Goal: Information Seeking & Learning: Learn about a topic

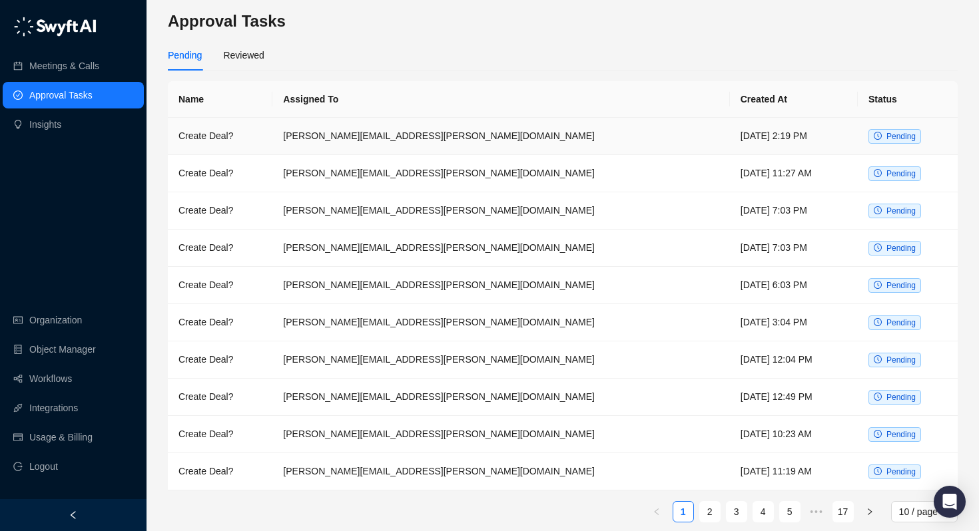
click at [419, 137] on td "[PERSON_NAME][EMAIL_ADDRESS][PERSON_NAME][DOMAIN_NAME]" at bounding box center [500, 136] width 457 height 37
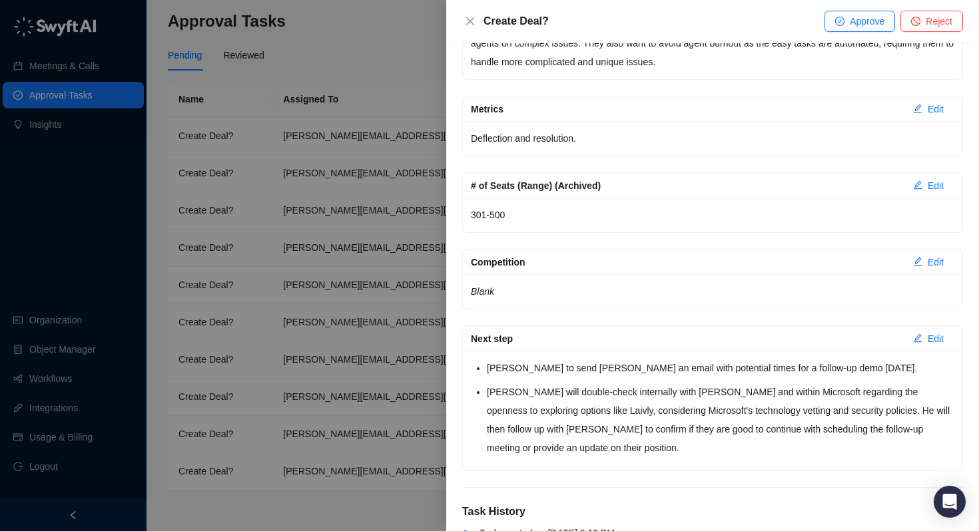
scroll to position [798, 0]
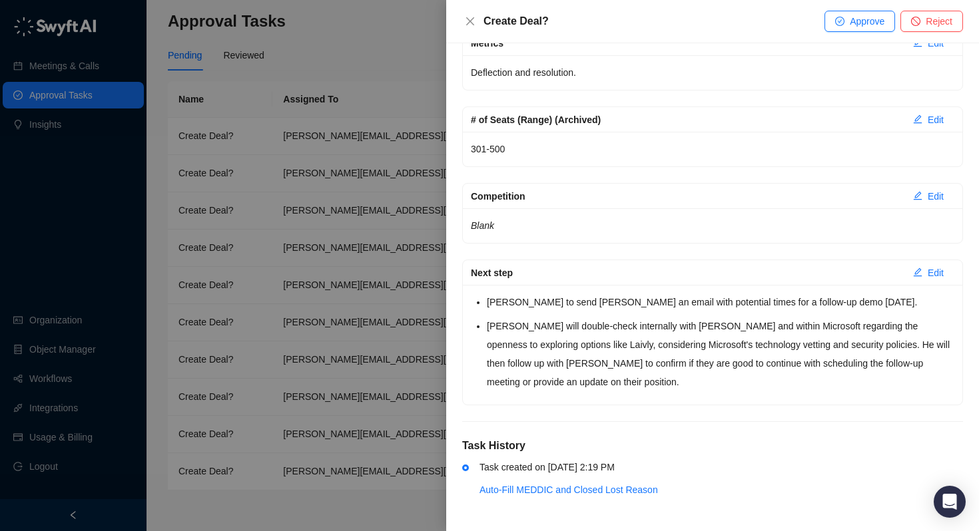
click at [381, 182] on div at bounding box center [489, 265] width 979 height 531
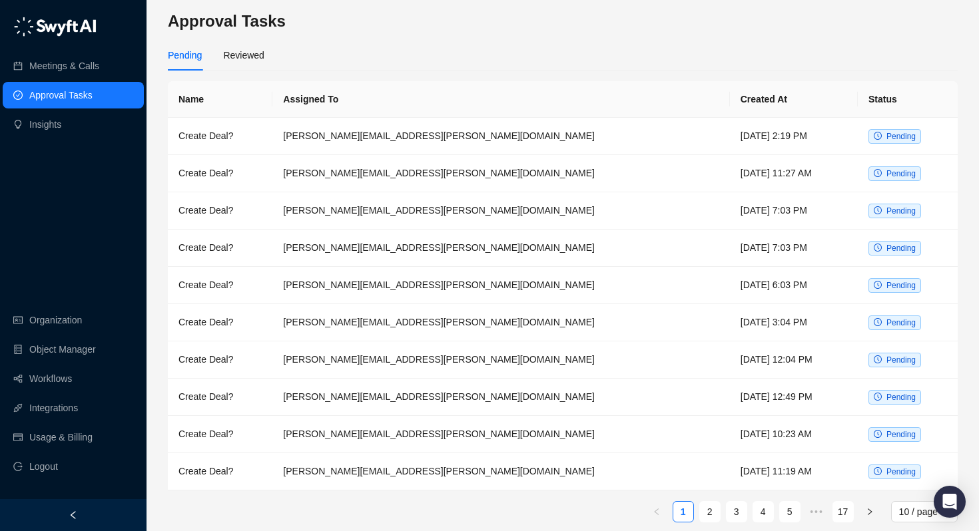
click at [86, 93] on link "Approval Tasks" at bounding box center [60, 95] width 63 height 27
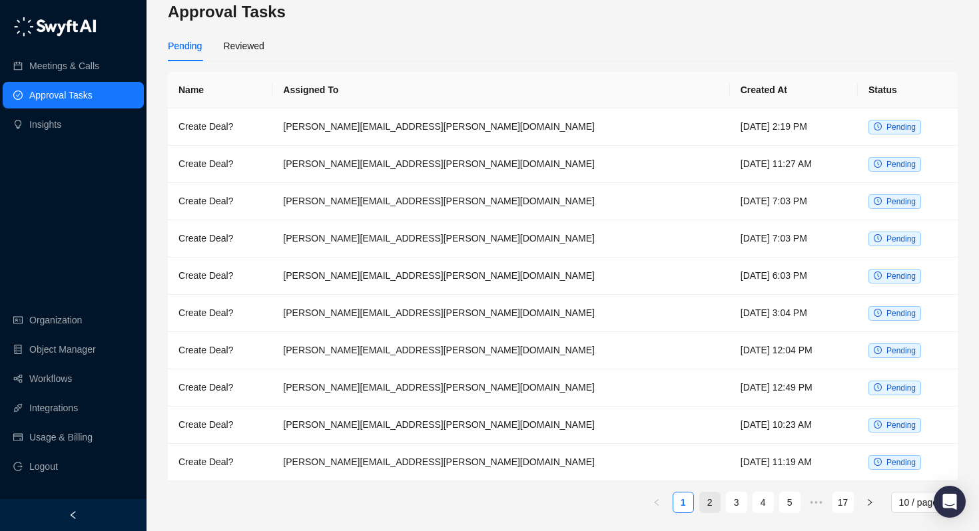
click at [709, 498] on link "2" at bounding box center [710, 503] width 20 height 20
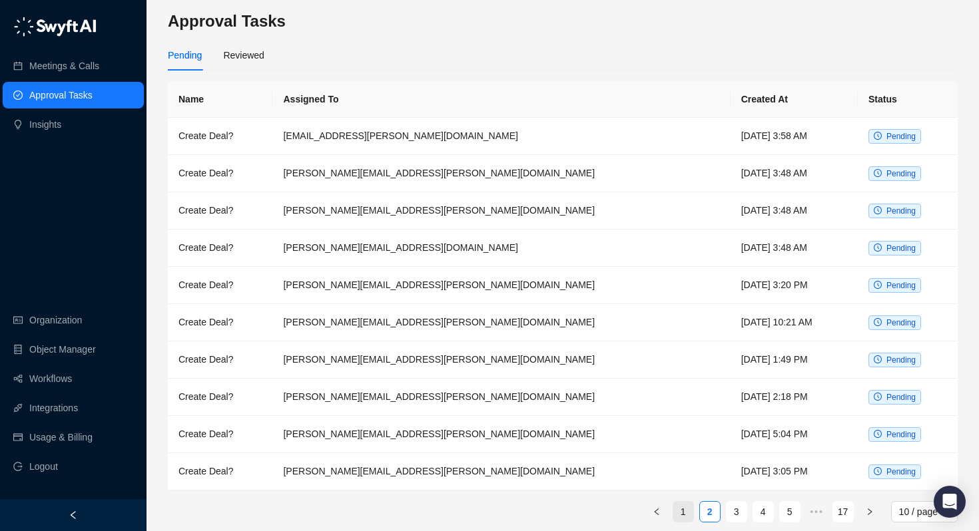
click at [679, 511] on link "1" at bounding box center [683, 512] width 20 height 20
click at [335, 138] on td "[PERSON_NAME][EMAIL_ADDRESS][PERSON_NAME][DOMAIN_NAME]" at bounding box center [500, 136] width 457 height 37
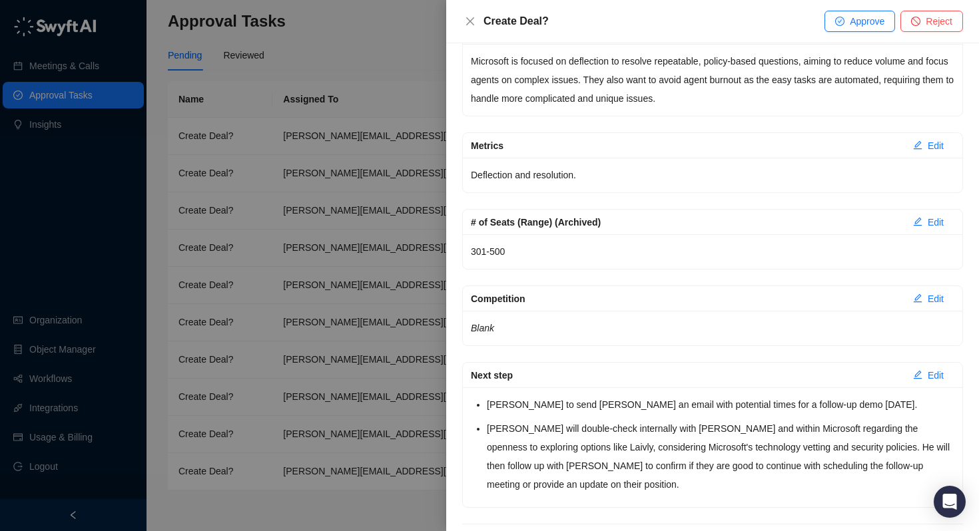
scroll to position [798, 0]
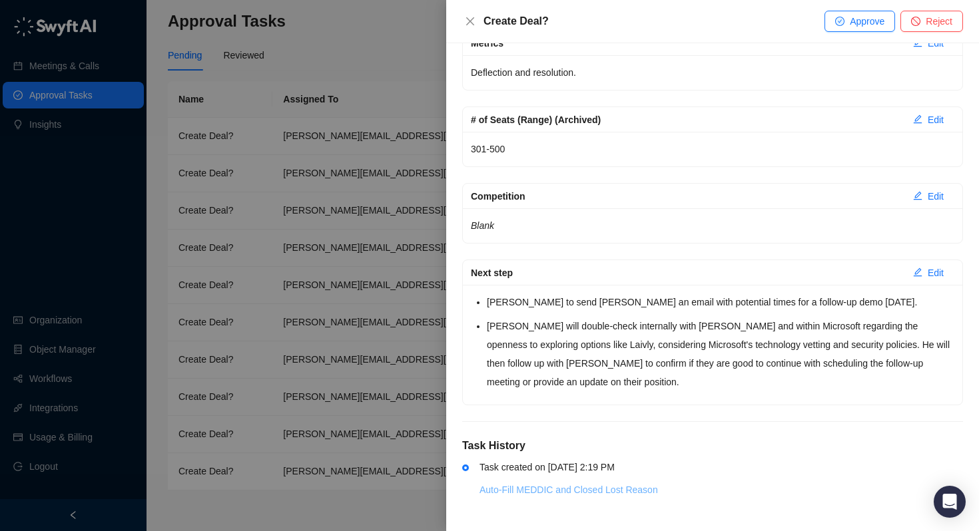
click at [590, 489] on link "Auto-Fill MEDDIC and Closed Lost Reason" at bounding box center [568, 490] width 178 height 11
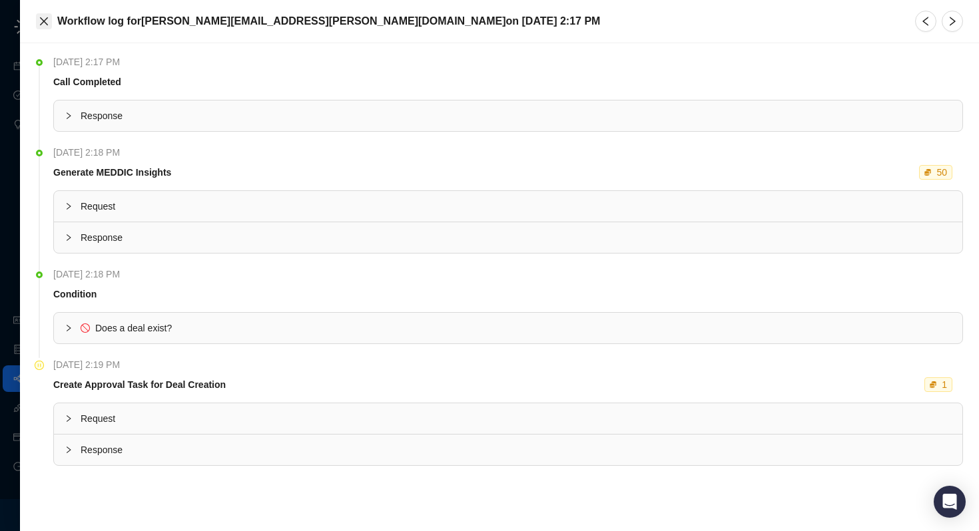
click at [42, 20] on icon "close" at bounding box center [44, 21] width 11 height 11
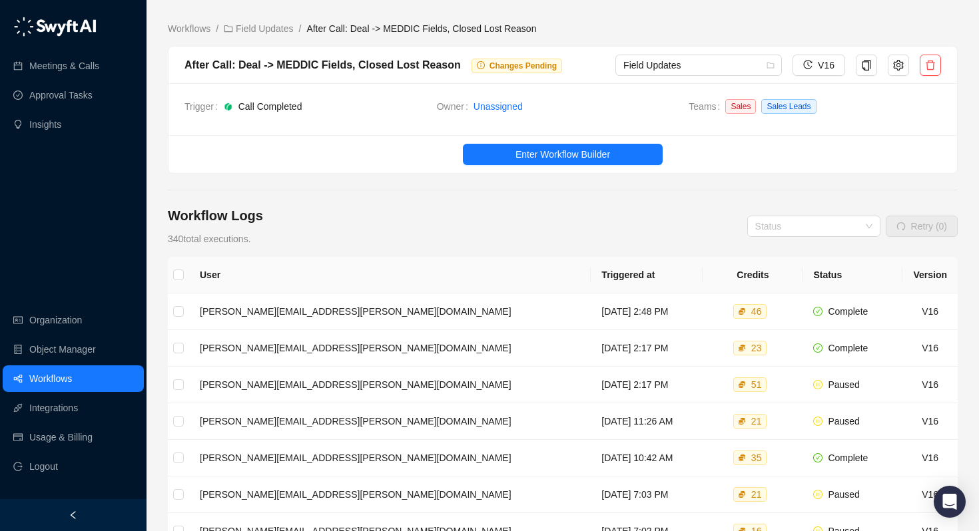
click at [57, 378] on link "Workflows" at bounding box center [50, 379] width 43 height 27
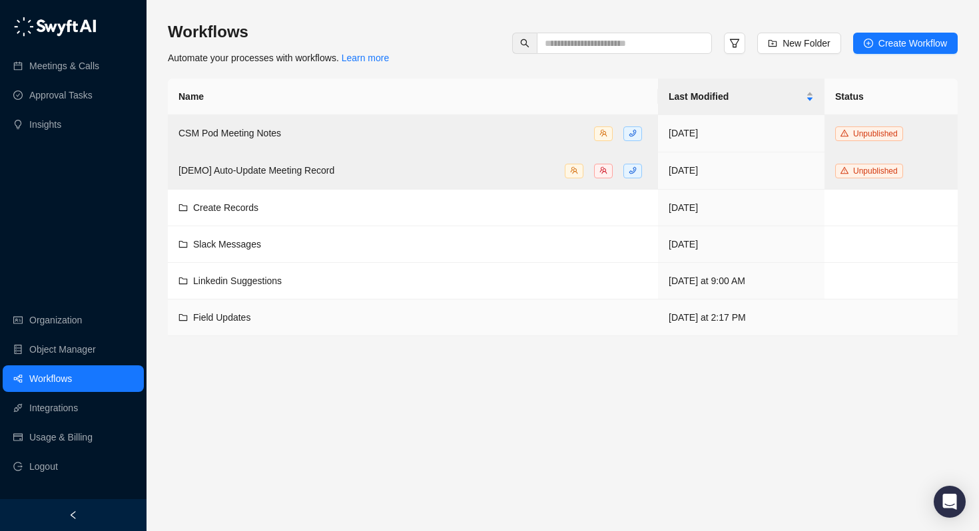
click at [204, 328] on td "Field Updates" at bounding box center [413, 318] width 490 height 37
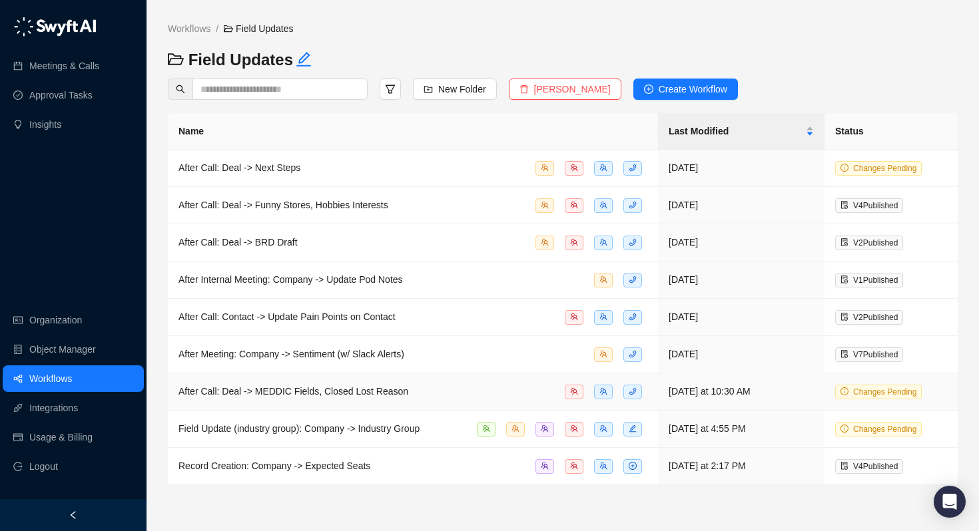
click at [250, 394] on span "After Call: Deal -> MEDDIC Fields, Closed Lost Reason" at bounding box center [293, 391] width 230 height 11
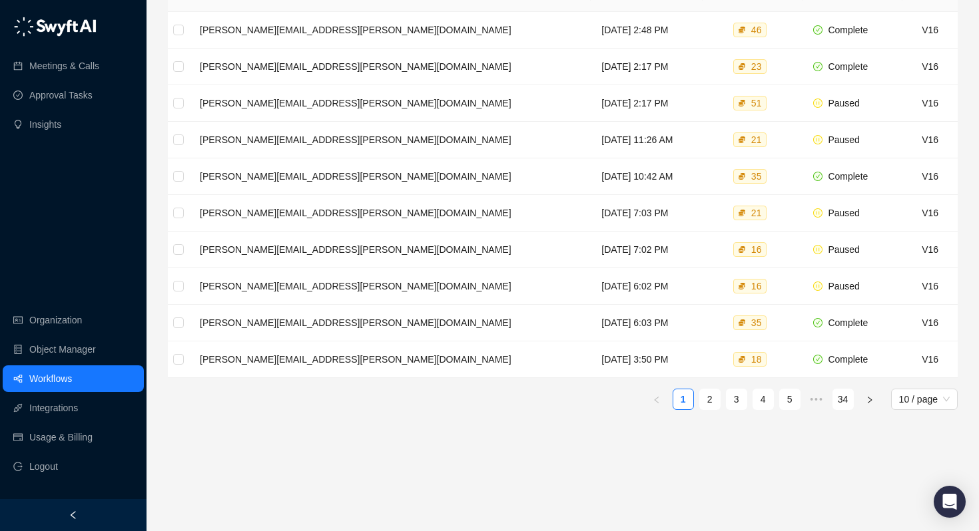
scroll to position [167, 0]
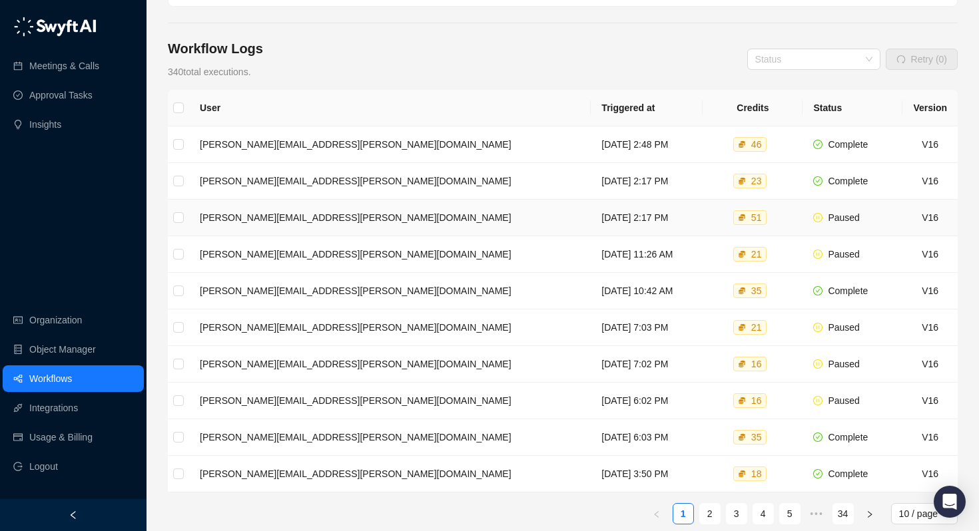
click at [274, 218] on td "[PERSON_NAME][EMAIL_ADDRESS][PERSON_NAME][DOMAIN_NAME]" at bounding box center [390, 218] width 402 height 37
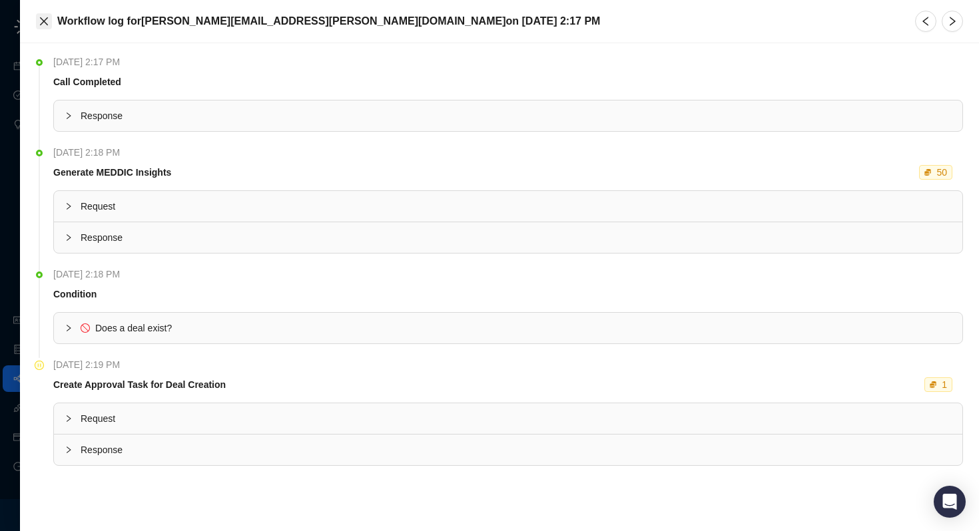
click at [49, 22] on icon "close" at bounding box center [44, 21] width 11 height 11
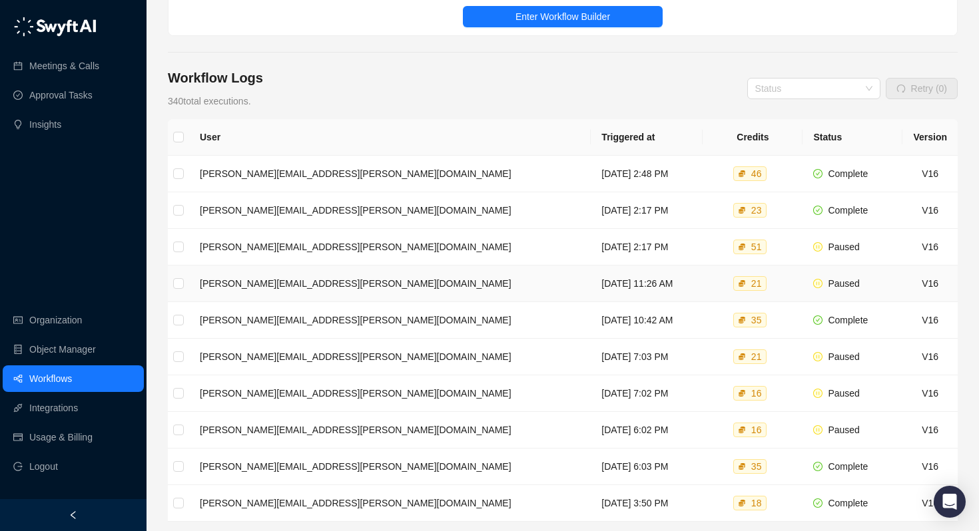
scroll to position [136, 0]
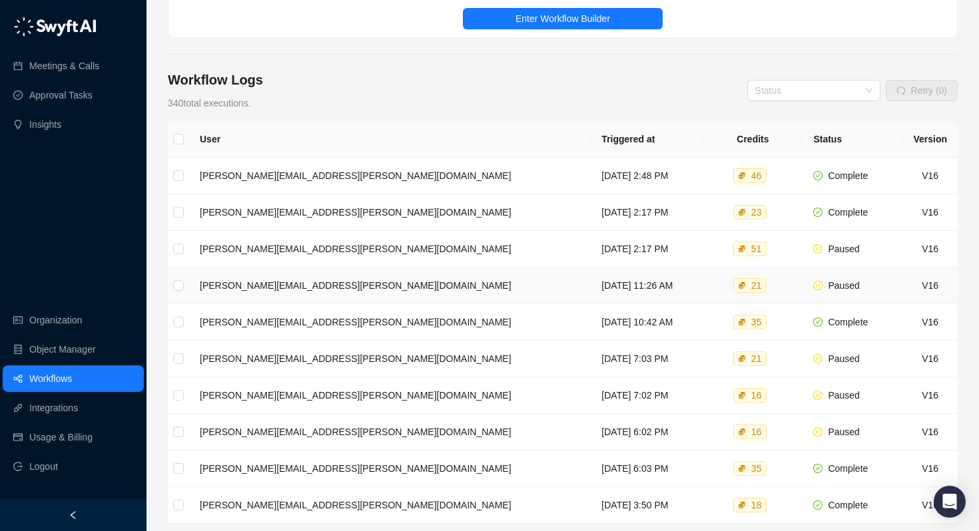
click at [207, 290] on td "[PERSON_NAME][EMAIL_ADDRESS][PERSON_NAME][DOMAIN_NAME]" at bounding box center [390, 286] width 402 height 37
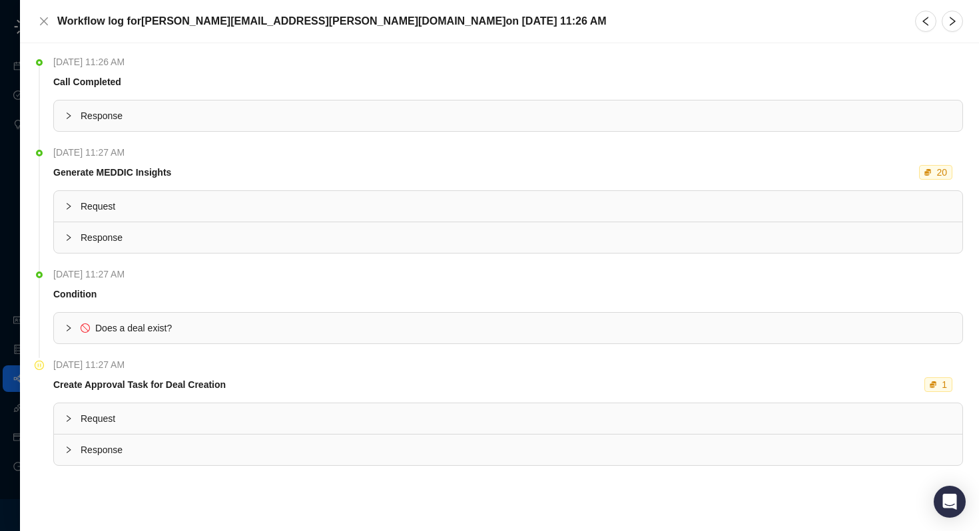
click at [63, 331] on div "Does a deal exist?" at bounding box center [508, 328] width 908 height 31
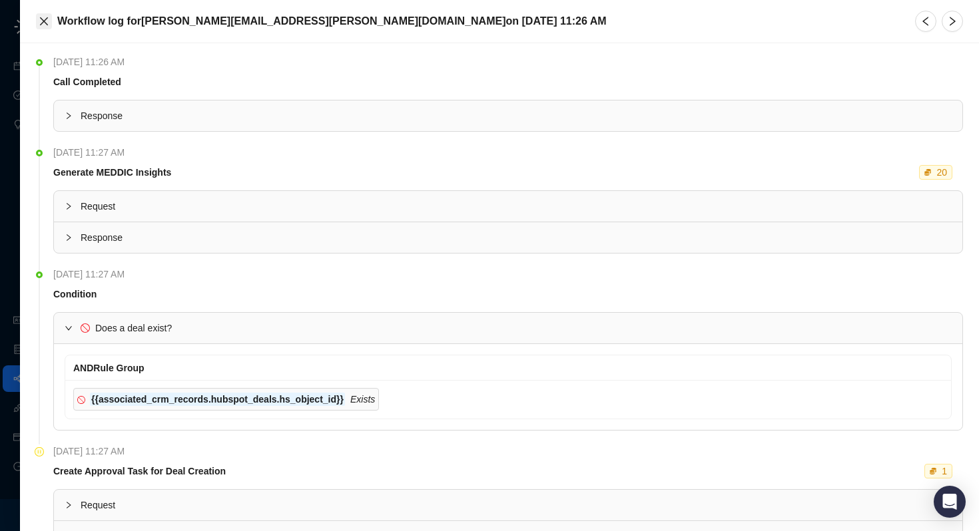
click at [44, 26] on icon "close" at bounding box center [44, 21] width 11 height 11
